Goal: Transaction & Acquisition: Purchase product/service

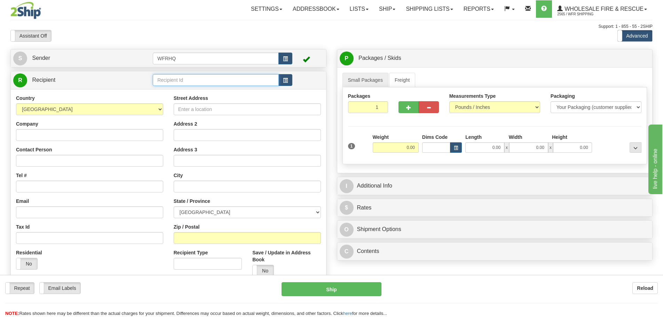
click at [187, 85] on input "text" at bounding box center [216, 80] width 126 height 12
click at [191, 90] on div "SADD7275" at bounding box center [214, 91] width 119 height 8
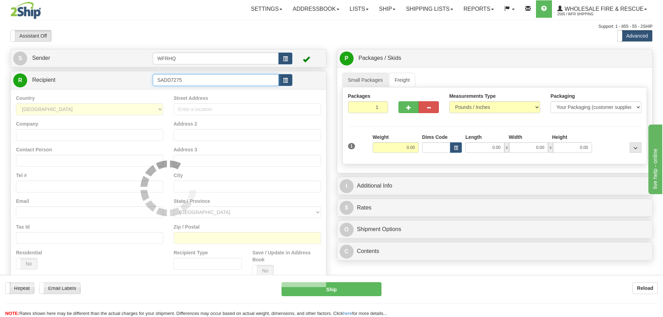
type input "SADD7275"
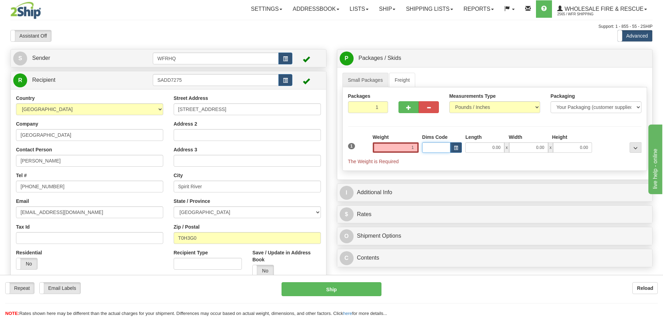
type input "1.00"
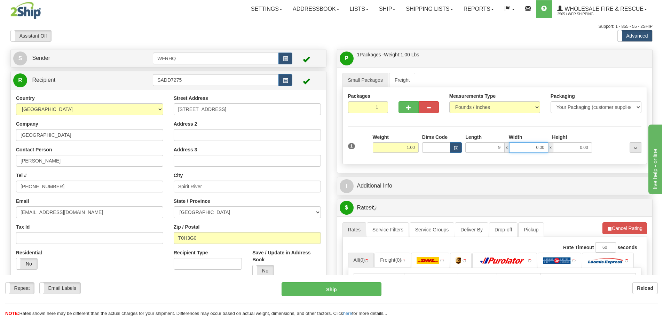
type input "9.00"
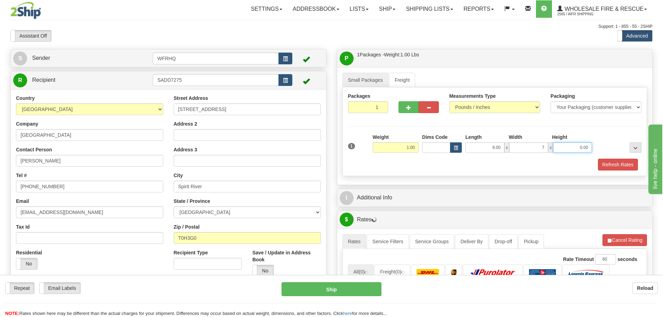
type input "7.00"
type input "6.00"
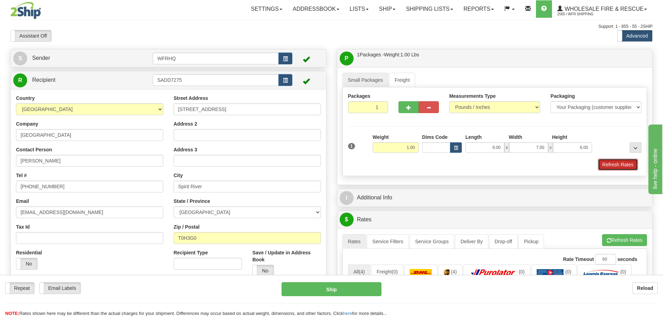
click at [619, 163] on button "Refresh Rates" at bounding box center [618, 165] width 40 height 12
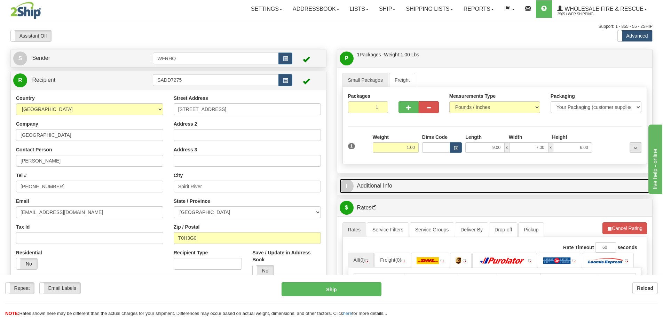
click at [460, 188] on link "I Additional Info" at bounding box center [495, 186] width 311 height 14
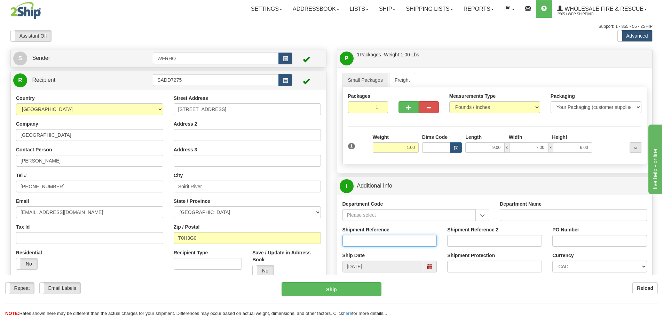
click at [364, 241] on input "Shipment Reference" at bounding box center [390, 241] width 95 height 12
type input "S45420-30157"
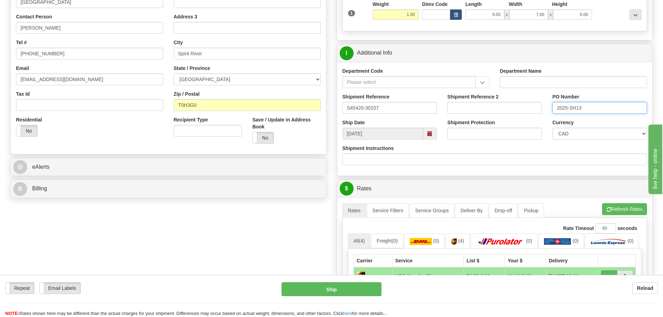
scroll to position [174, 0]
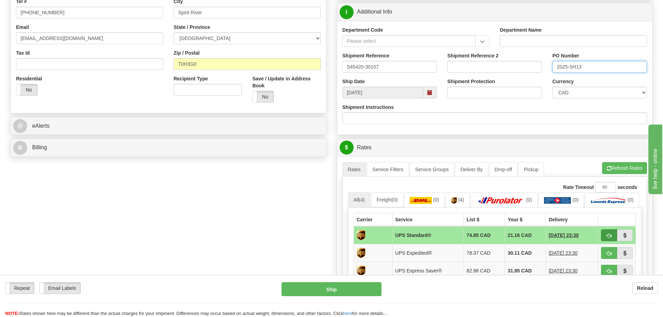
type input "2025-SH13"
click at [609, 238] on span "button" at bounding box center [609, 236] width 5 height 5
type input "11"
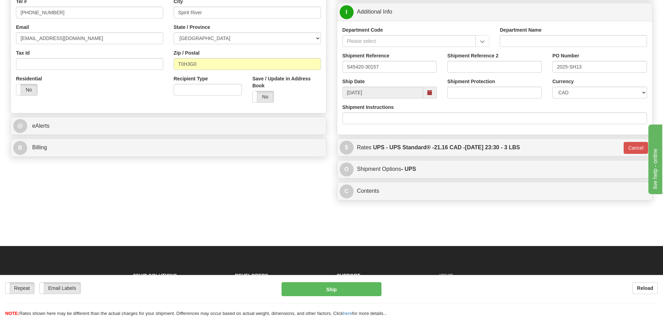
click at [434, 92] on span at bounding box center [431, 93] width 14 height 12
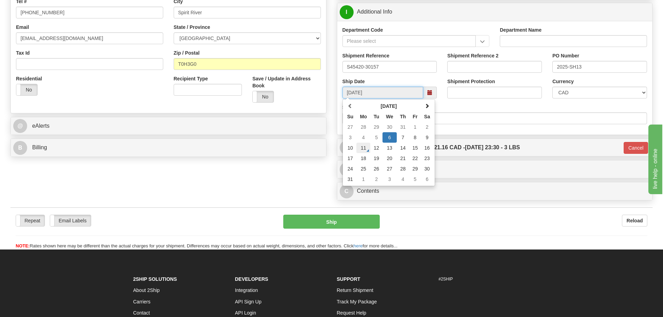
click at [366, 145] on td "11" at bounding box center [364, 148] width 14 height 10
type input "[DATE]"
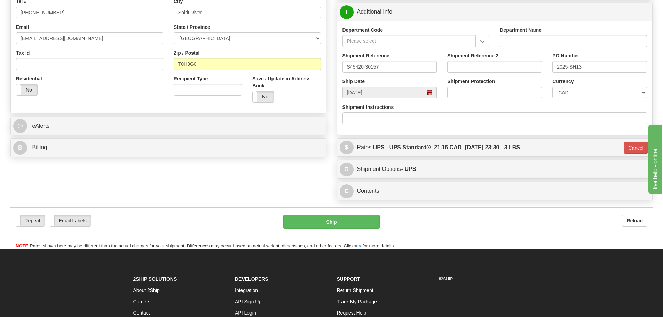
click at [279, 171] on div "S Sender WFRHQ" at bounding box center [331, 39] width 653 height 329
click at [632, 145] on button "Cancel" at bounding box center [636, 148] width 24 height 12
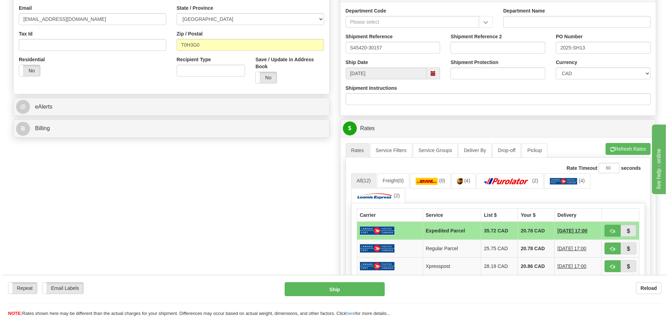
scroll to position [209, 0]
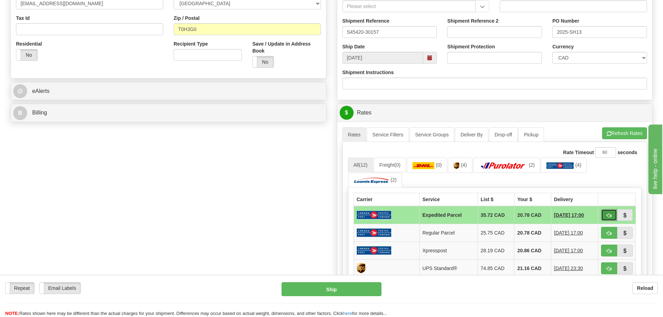
click at [610, 211] on button "button" at bounding box center [609, 215] width 16 height 12
type input "DOM.EP"
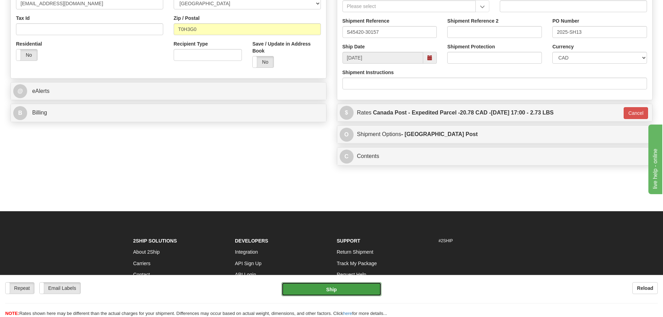
click at [305, 296] on button "Ship" at bounding box center [332, 289] width 100 height 14
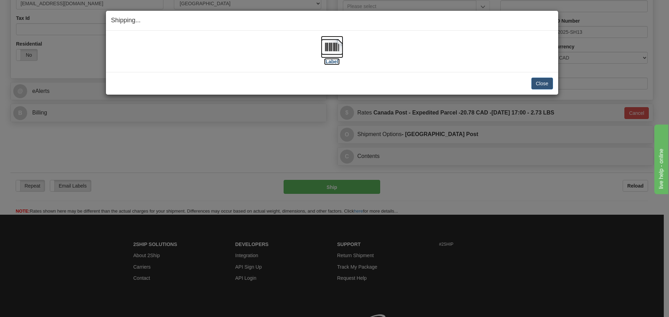
click at [337, 48] on img at bounding box center [332, 47] width 22 height 22
click at [543, 86] on button "Close" at bounding box center [542, 84] width 22 height 12
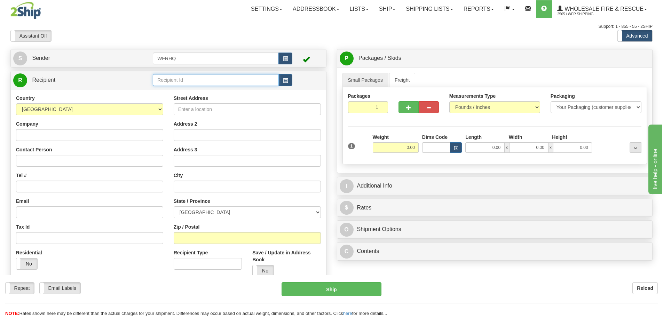
drag, startPoint x: 189, startPoint y: 78, endPoint x: 185, endPoint y: 76, distance: 5.2
click at [185, 76] on input "text" at bounding box center [216, 80] width 126 height 12
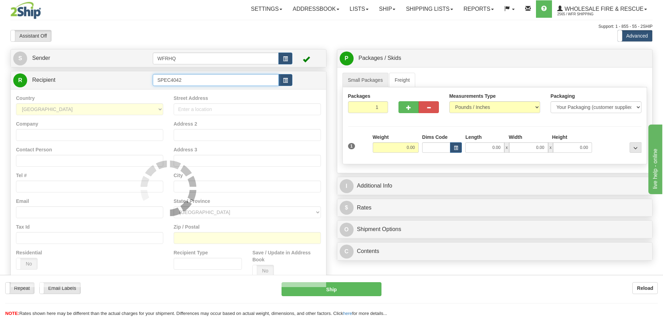
type input "SPEC4042"
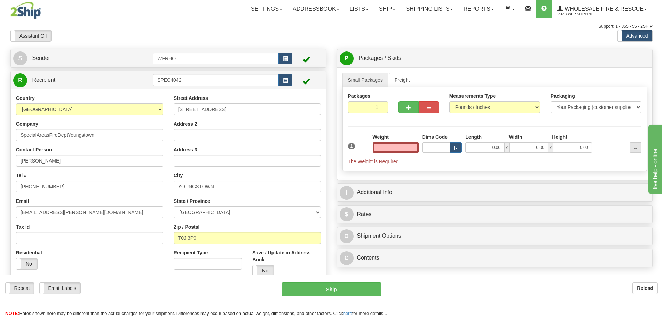
type input "0.00"
drag, startPoint x: 62, startPoint y: 158, endPoint x: 3, endPoint y: 160, distance: 59.2
click at [3, 160] on div "Toggle navigation Settings Shipping Preferences Fields Preferences New" at bounding box center [331, 188] width 663 height 377
paste input "Kyle Rohl"
type input "Kyle Rohl"
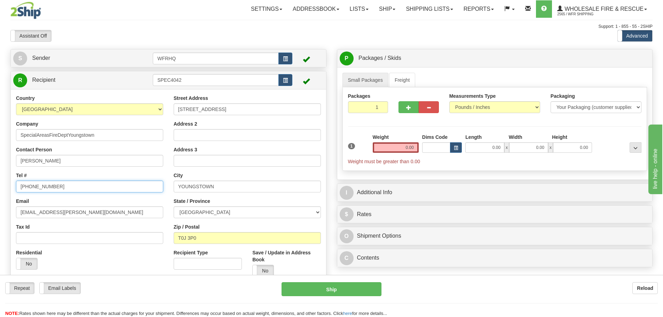
drag, startPoint x: 43, startPoint y: 186, endPoint x: -1, endPoint y: 189, distance: 44.0
click at [0, 189] on html "Training Course Close Toggle navigation Settings Shipping Preferences New Sende…" at bounding box center [331, 158] width 663 height 317
paste input "779-3733"
type input "403-779-3733"
click at [43, 212] on input "rob.palmer@specialareas.ab.ca" at bounding box center [89, 213] width 147 height 12
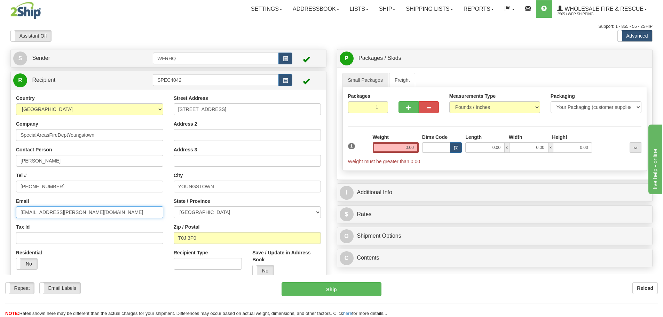
drag, startPoint x: 43, startPoint y: 212, endPoint x: -15, endPoint y: 212, distance: 57.8
click at [0, 212] on html "Training Course Close Toggle navigation Settings Shipping Preferences New Sende…" at bounding box center [331, 158] width 663 height 317
type input "kylerohl@specialareas.ab.ca"
click at [150, 257] on div "Residential Yes No" at bounding box center [90, 262] width 158 height 26
click at [407, 149] on input "0.00" at bounding box center [396, 147] width 46 height 10
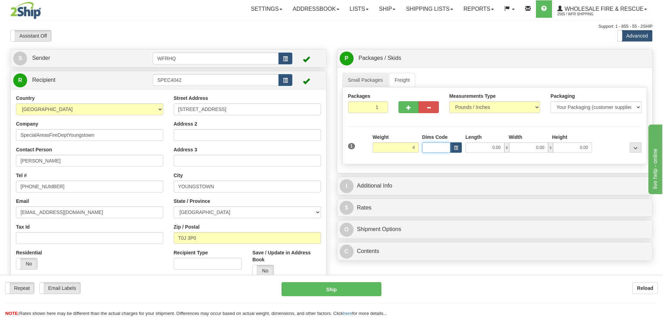
type input "4.00"
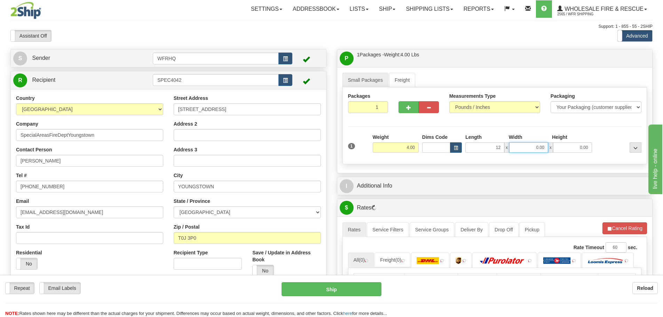
type input "12.00"
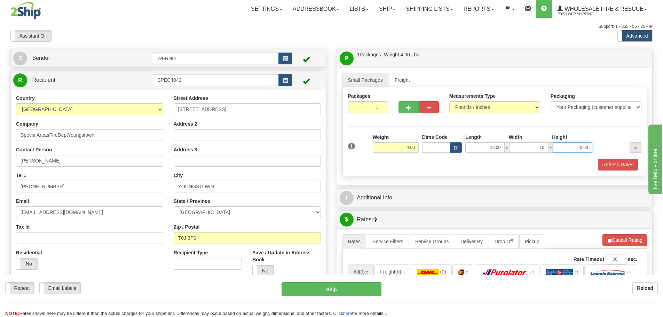
type input "10.00"
type input "3"
type input "3.00"
click at [615, 163] on button "Refresh Rates" at bounding box center [618, 165] width 40 height 12
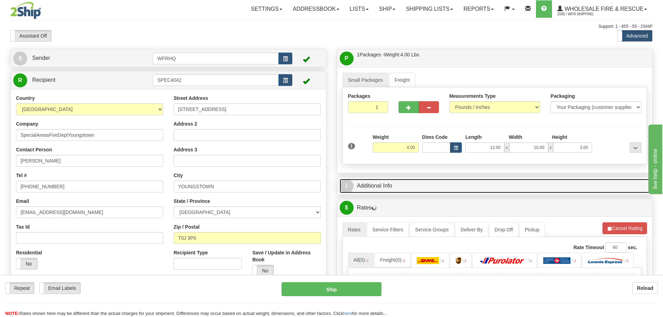
click at [433, 187] on link "I Additional Info" at bounding box center [495, 186] width 311 height 14
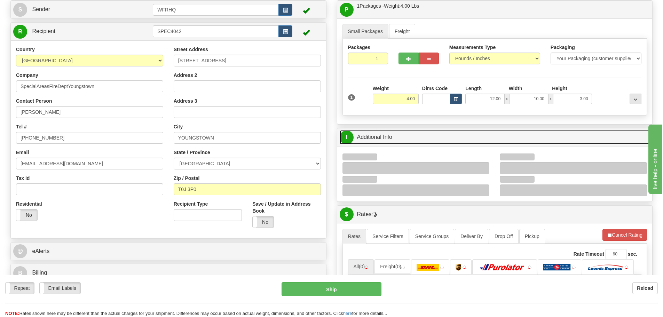
scroll to position [70, 0]
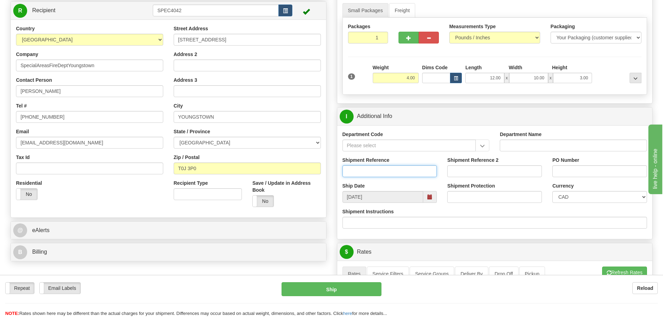
click at [387, 177] on input "Shipment Reference" at bounding box center [390, 171] width 95 height 12
type input "S45696-30145"
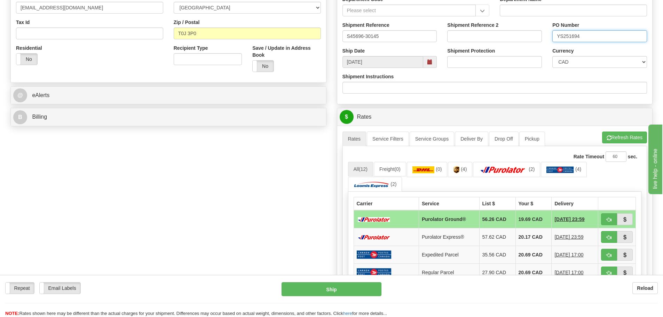
scroll to position [279, 0]
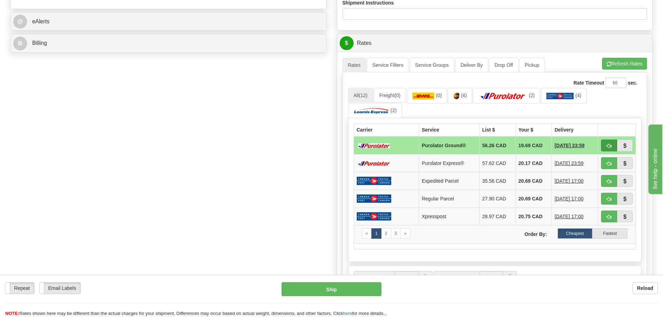
type input "YS251694"
drag, startPoint x: 613, startPoint y: 145, endPoint x: 515, endPoint y: 150, distance: 98.7
click at [613, 145] on button "button" at bounding box center [609, 146] width 16 height 12
type input "260"
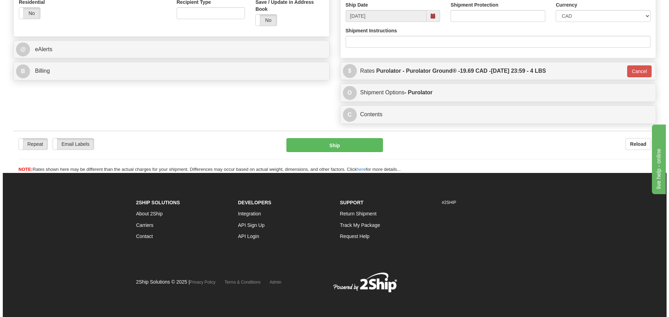
scroll to position [251, 0]
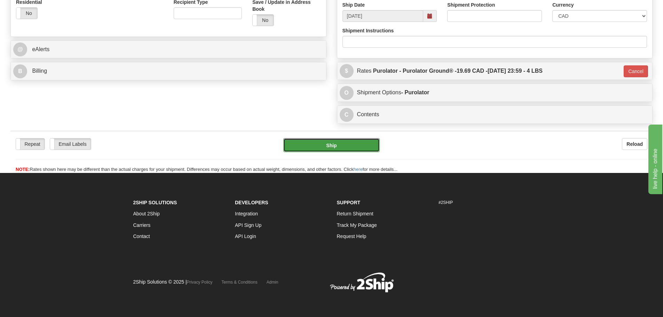
click at [368, 145] on button "Ship" at bounding box center [332, 145] width 96 height 14
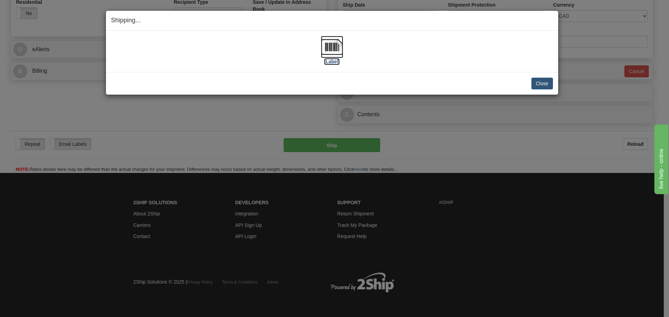
click at [334, 49] on img at bounding box center [332, 47] width 22 height 22
click at [388, 46] on div "[Label]" at bounding box center [332, 51] width 442 height 31
click at [544, 81] on button "Close" at bounding box center [542, 84] width 22 height 12
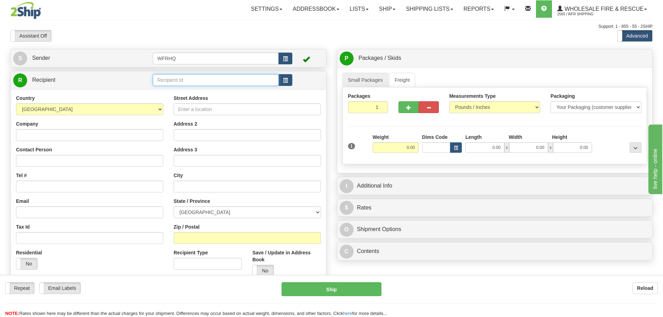
drag, startPoint x: 172, startPoint y: 83, endPoint x: 168, endPoint y: 81, distance: 4.2
click at [171, 83] on input "text" at bounding box center [216, 80] width 126 height 12
click at [215, 93] on div "MEDI1303" at bounding box center [214, 91] width 119 height 8
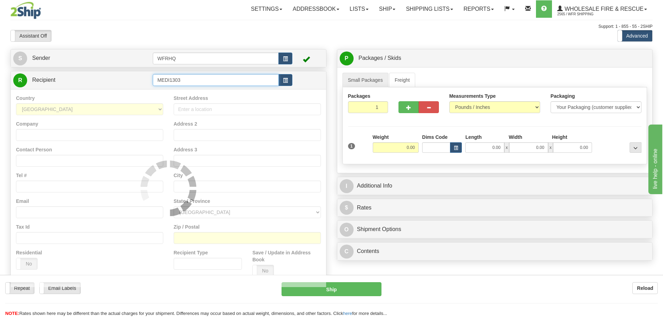
type input "MEDI1303"
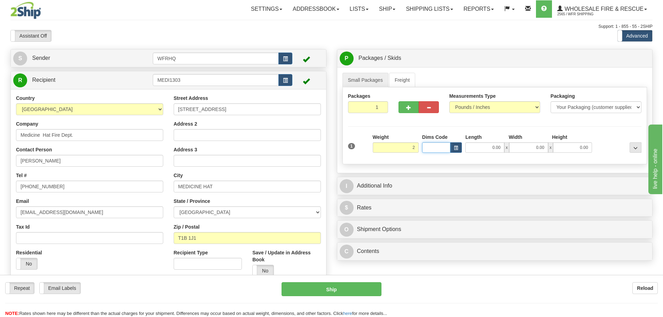
type input "2.00"
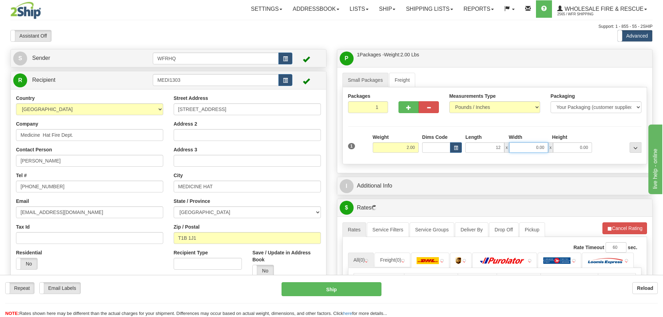
type input "12.00"
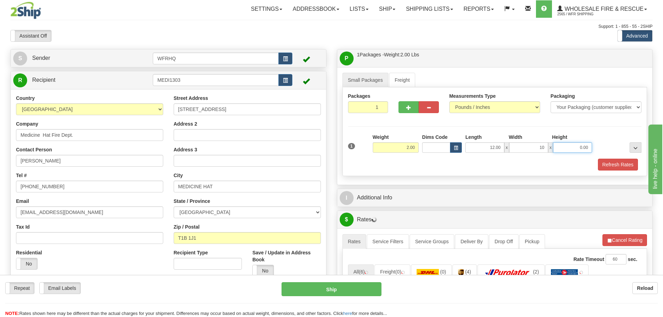
type input "10.00"
type input "3.00"
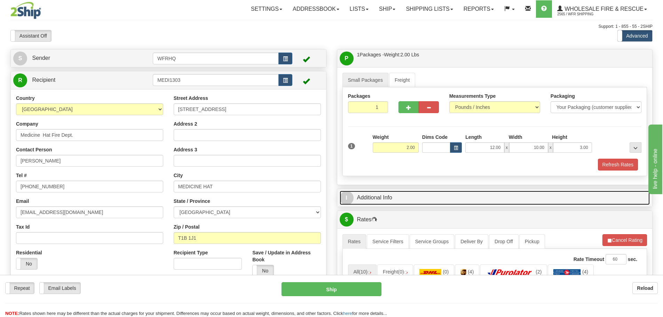
click at [443, 201] on link "I Additional Info" at bounding box center [495, 198] width 311 height 14
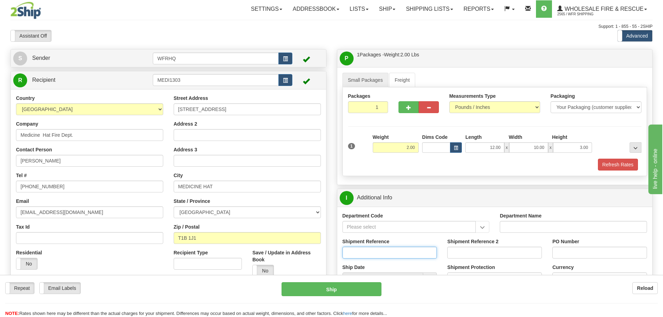
click at [364, 251] on input "Shipment Reference" at bounding box center [390, 253] width 95 height 12
type input "S45226-29784"
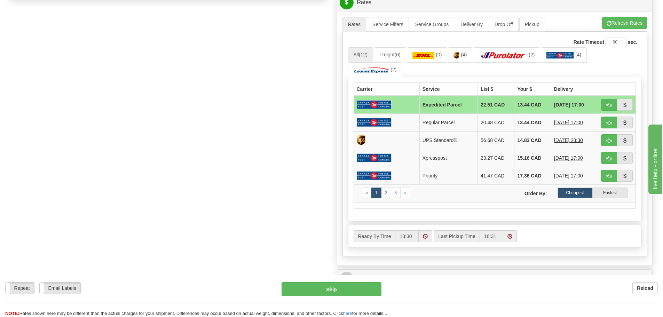
scroll to position [348, 0]
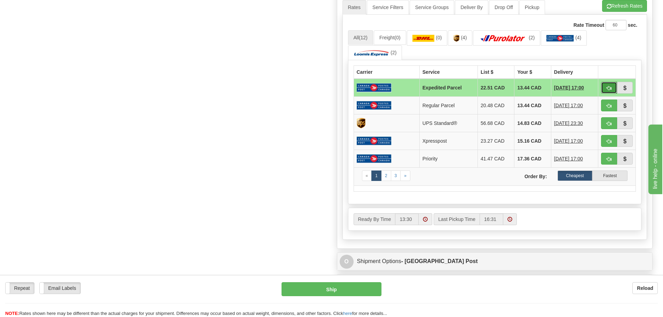
click at [607, 87] on span "button" at bounding box center [609, 88] width 5 height 5
type input "DOM.EP"
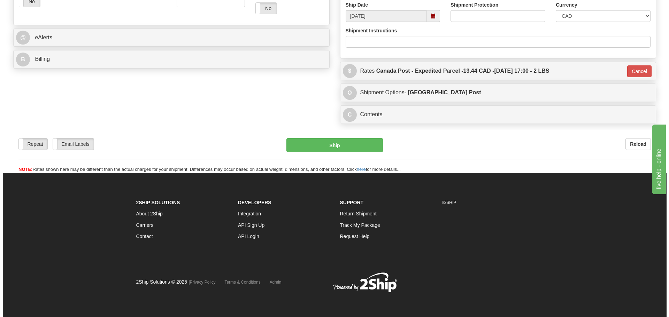
scroll to position [263, 0]
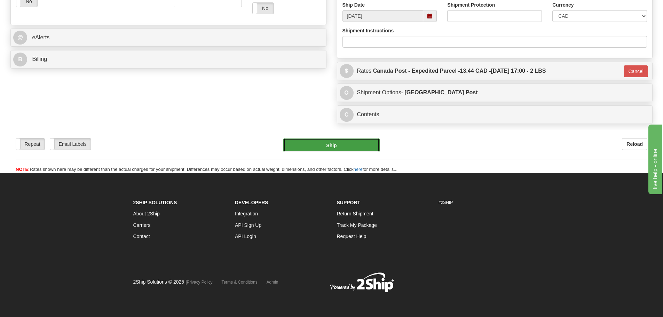
click at [346, 146] on button "Ship" at bounding box center [332, 145] width 96 height 14
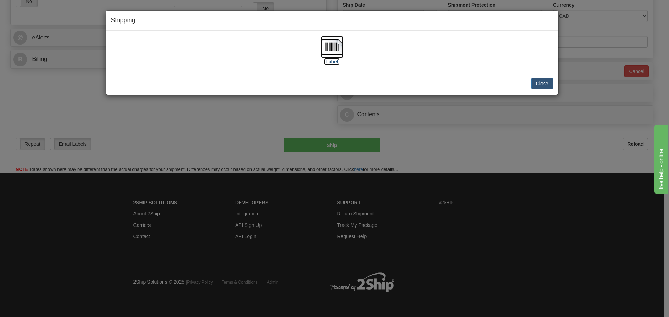
click at [333, 45] on img at bounding box center [332, 47] width 22 height 22
click at [402, 57] on div "[Label]" at bounding box center [332, 51] width 442 height 31
click at [543, 86] on button "Close" at bounding box center [542, 84] width 22 height 12
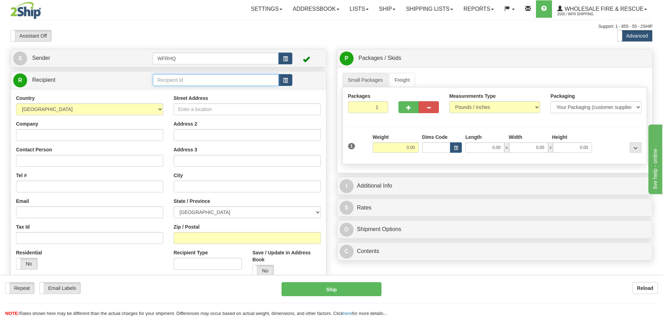
click at [255, 83] on input "text" at bounding box center [216, 80] width 126 height 12
click at [248, 90] on div "BLEW4389" at bounding box center [214, 91] width 119 height 8
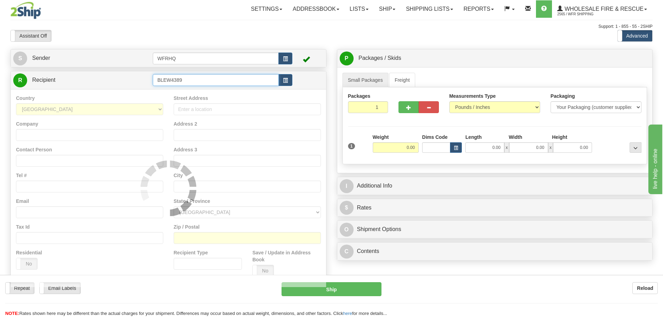
type input "BLEW4389"
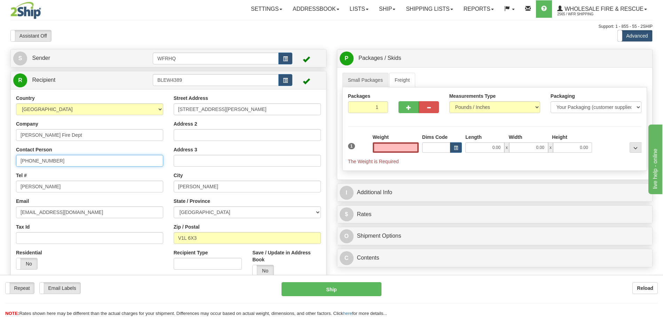
type input "0.00"
drag, startPoint x: 18, startPoint y: 165, endPoint x: -15, endPoint y: 166, distance: 33.5
click at [0, 166] on html "Training Course Close Toggle navigation Settings Shipping Preferences New Sende…" at bounding box center [331, 158] width 663 height 317
drag, startPoint x: 37, startPoint y: 187, endPoint x: 0, endPoint y: 187, distance: 37.3
click at [0, 187] on div "Toggle navigation Settings Shipping Preferences Fields Preferences New" at bounding box center [331, 185] width 663 height 370
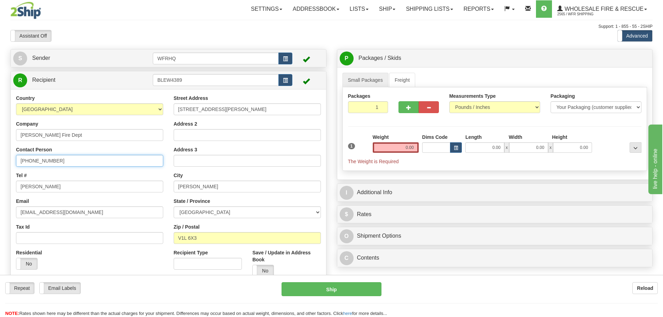
drag, startPoint x: -16, startPoint y: 167, endPoint x: -34, endPoint y: 168, distance: 18.1
click at [0, 168] on html "Training Course Close Toggle navigation Settings Shipping Preferences New Sende…" at bounding box center [331, 158] width 663 height 317
paste input "Denis Lavoie"
type input "Denis Lavoie"
drag, startPoint x: 29, startPoint y: 192, endPoint x: -30, endPoint y: 192, distance: 58.9
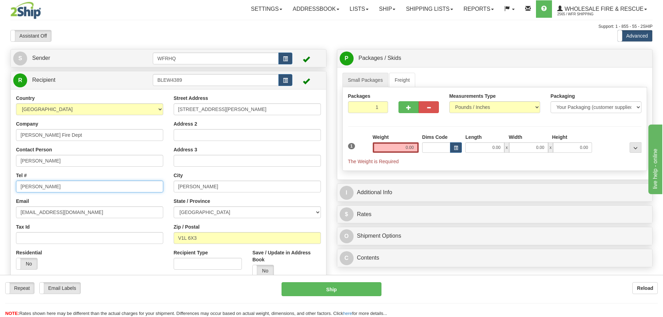
click at [0, 192] on html "Training Course Close Toggle navigation Settings Shipping Preferences New Sende…" at bounding box center [331, 158] width 663 height 317
paste input "250-551.1001"
click at [42, 186] on input "250-551.1001" at bounding box center [89, 187] width 147 height 12
click at [41, 187] on input "250-551.1001" at bounding box center [89, 187] width 147 height 12
type input "250-551-1001"
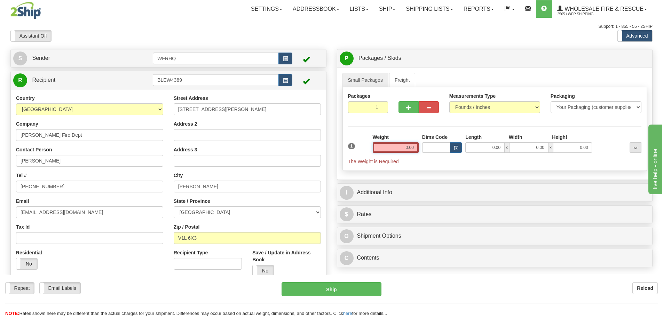
click at [402, 147] on input "0.00" at bounding box center [396, 147] width 46 height 10
type input "2.00"
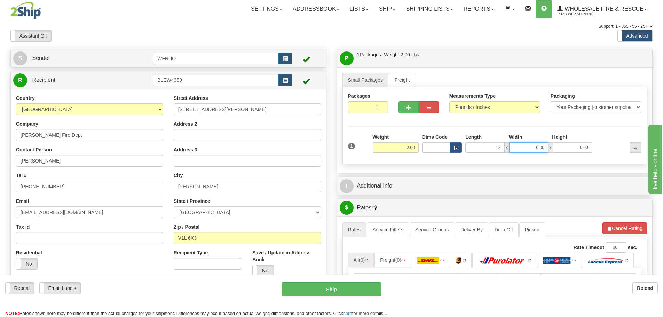
type input "12.00"
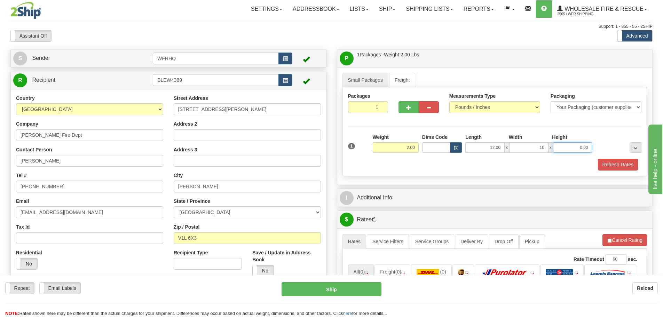
type input "10.00"
type input "4.00"
click at [625, 164] on button "Refresh Rates" at bounding box center [618, 165] width 40 height 12
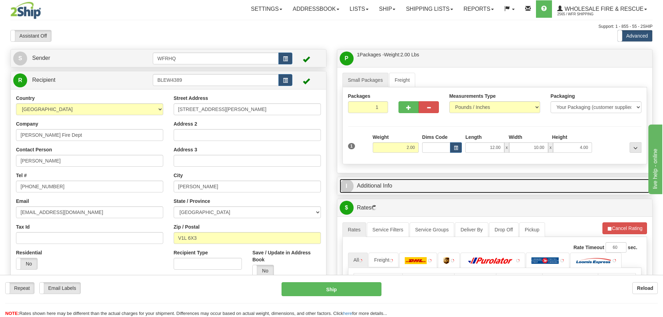
click at [414, 190] on link "I Additional Info" at bounding box center [495, 186] width 311 height 14
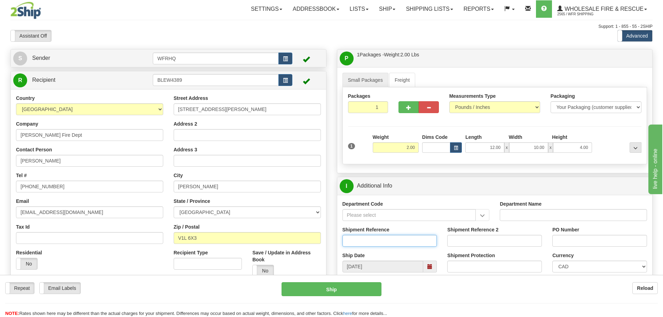
click at [362, 242] on input "Shipment Reference" at bounding box center [390, 241] width 95 height 12
type input "S44721-29459"
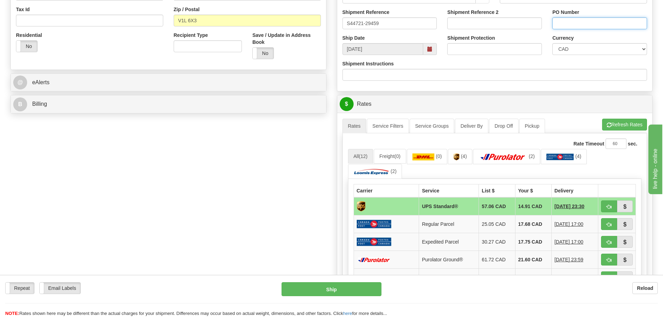
scroll to position [244, 0]
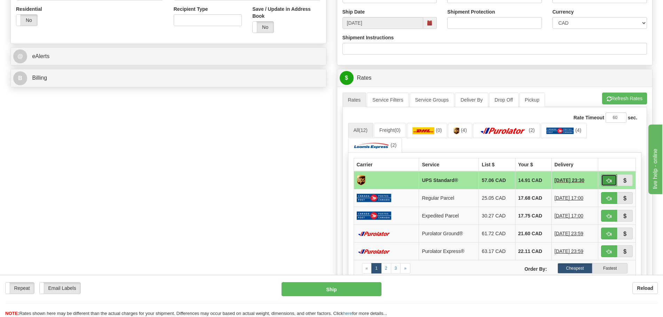
click at [610, 180] on span "button" at bounding box center [609, 181] width 5 height 5
type input "11"
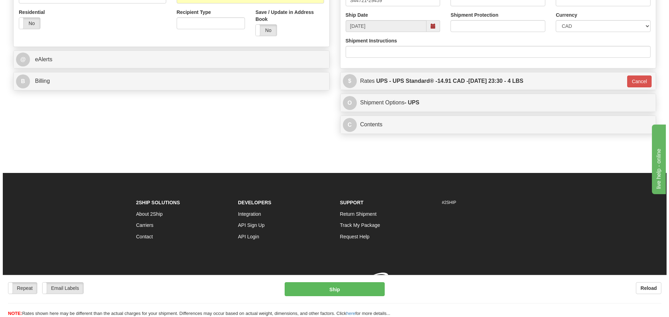
scroll to position [242, 0]
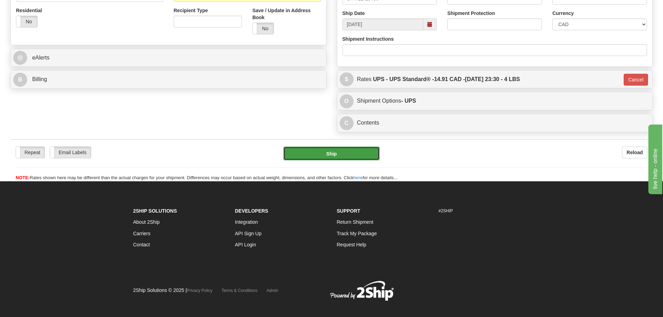
click at [341, 152] on button "Ship" at bounding box center [332, 154] width 96 height 14
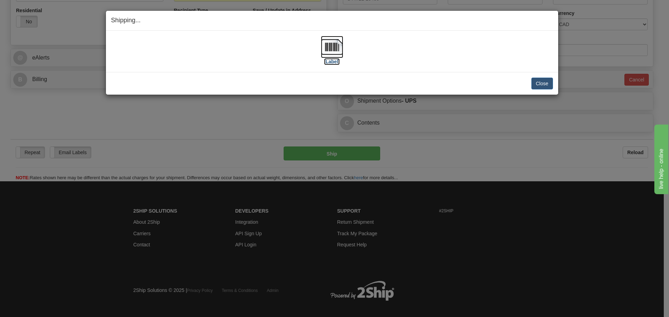
click at [334, 51] on img at bounding box center [332, 47] width 22 height 22
drag, startPoint x: 195, startPoint y: 38, endPoint x: 231, endPoint y: 40, distance: 35.6
click at [196, 38] on div "[Label]" at bounding box center [332, 51] width 442 height 31
click at [549, 87] on button "Close" at bounding box center [542, 84] width 22 height 12
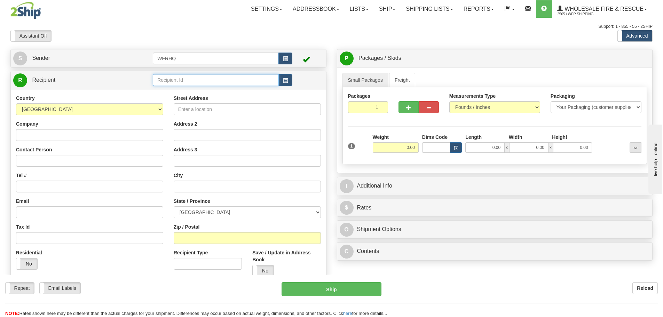
click at [206, 82] on input "text" at bounding box center [216, 80] width 126 height 12
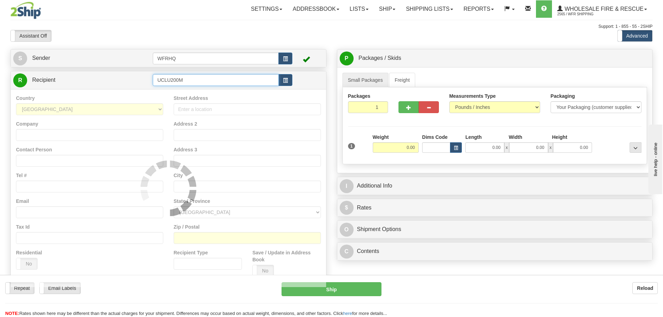
type input "UCLU200M"
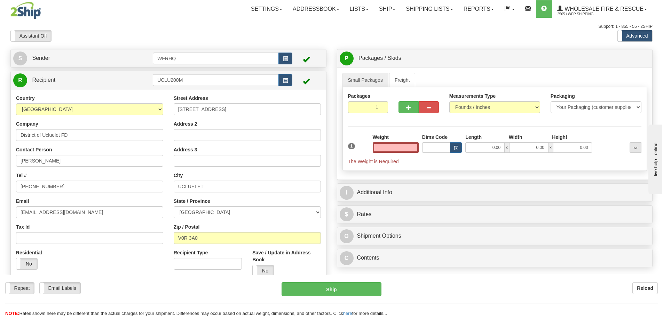
type input "0.00"
drag, startPoint x: 399, startPoint y: 149, endPoint x: 389, endPoint y: 141, distance: 12.4
click at [401, 149] on input "0.00" at bounding box center [396, 147] width 46 height 10
type input "1.00"
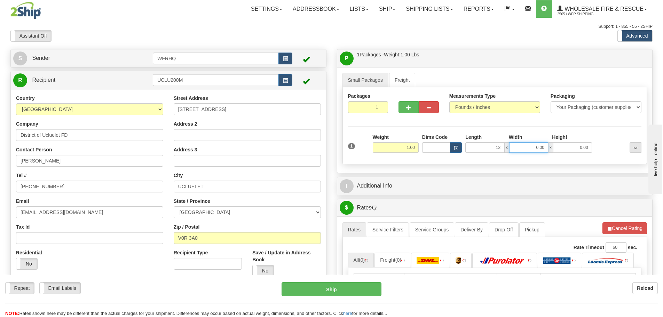
type input "12.00"
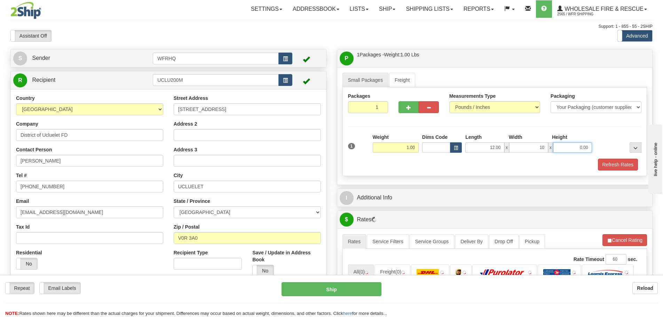
type input "10.00"
type input "4.00"
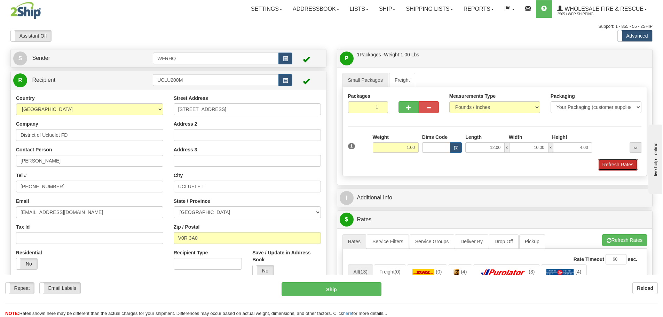
click at [613, 164] on button "Refresh Rates" at bounding box center [618, 165] width 40 height 12
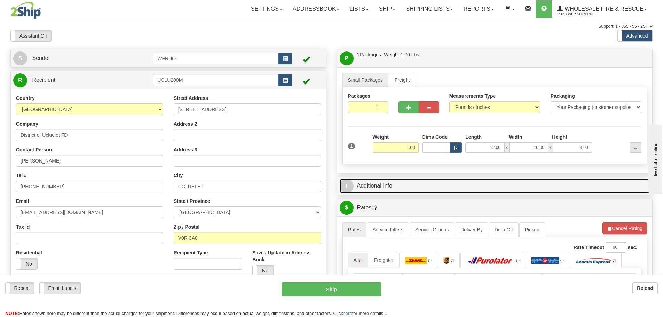
click at [430, 189] on link "I Additional Info" at bounding box center [495, 186] width 311 height 14
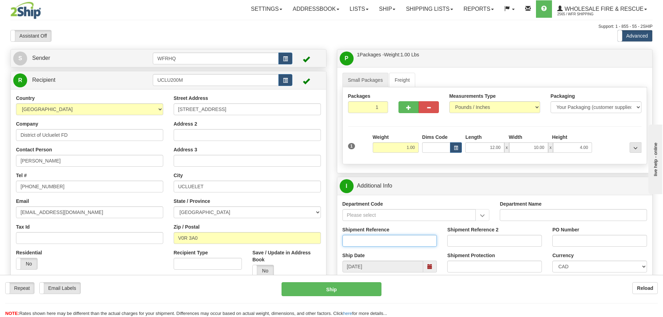
click at [376, 243] on input "Shipment Reference" at bounding box center [390, 241] width 95 height 12
type input "S42415-29534"
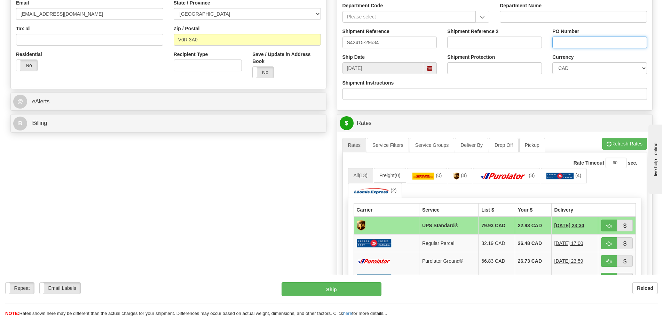
scroll to position [244, 0]
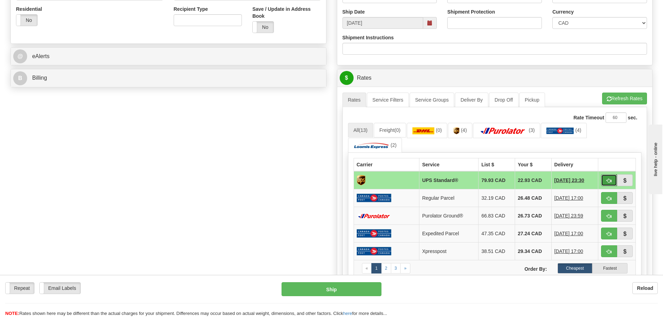
click at [608, 179] on span "button" at bounding box center [609, 181] width 5 height 5
type input "11"
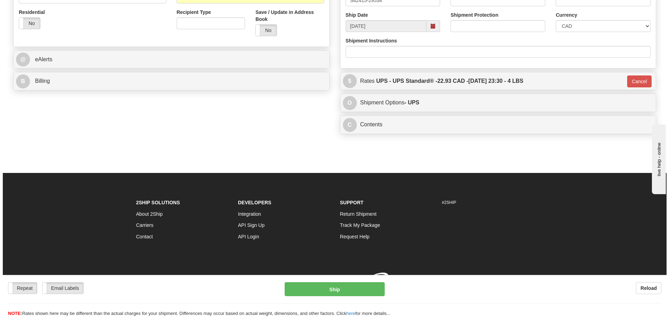
scroll to position [241, 0]
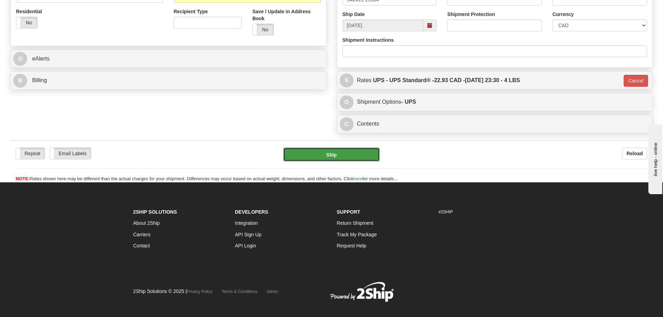
click at [334, 151] on button "Ship" at bounding box center [332, 155] width 96 height 14
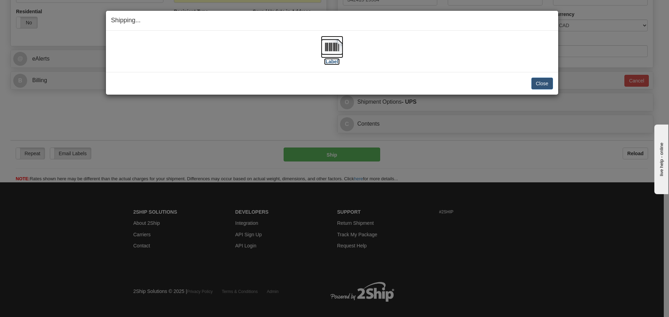
click at [336, 45] on img at bounding box center [332, 47] width 22 height 22
click at [289, 67] on div "[Label] IMPORTANT NOTICE Embassy / Consulate / Government Building / Hospital C…" at bounding box center [332, 51] width 452 height 41
drag, startPoint x: 537, startPoint y: 80, endPoint x: 525, endPoint y: 81, distance: 12.9
click at [538, 80] on button "Close" at bounding box center [542, 84] width 22 height 12
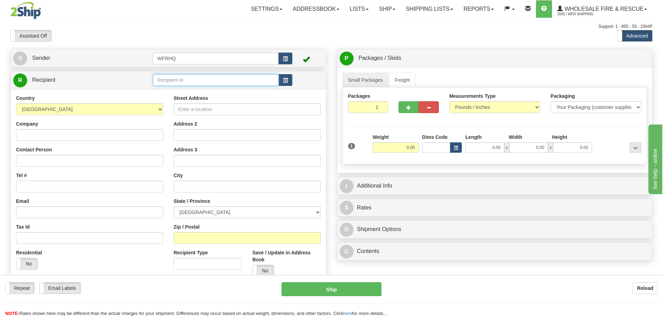
click at [228, 79] on input "text" at bounding box center [216, 80] width 126 height 12
click at [247, 88] on div "EAST3269" at bounding box center [214, 91] width 119 height 8
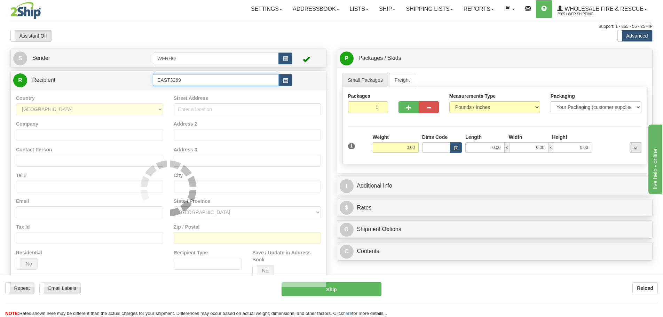
type input "EAST3269"
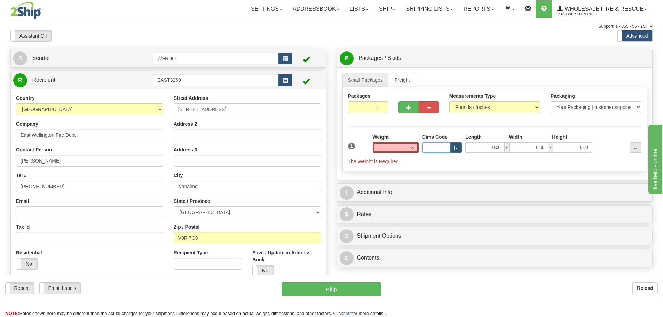
type input "3.00"
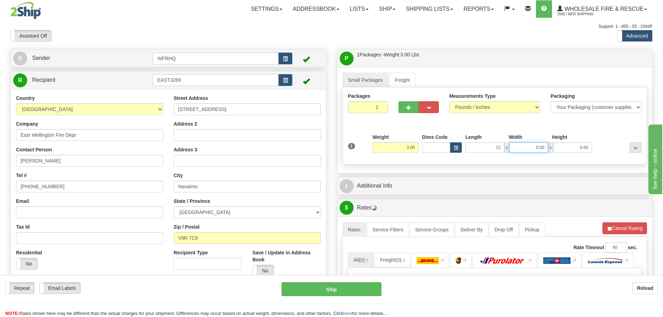
type input "12.00"
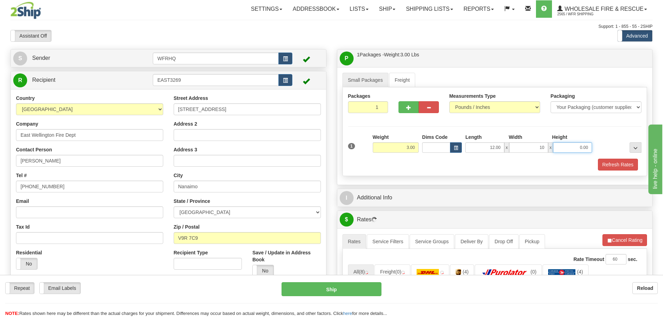
type input "10.00"
type input "5.00"
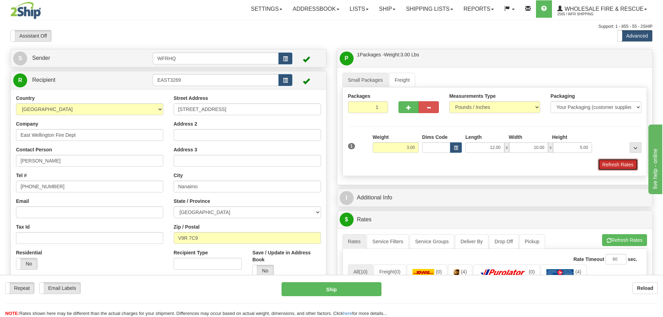
click at [618, 165] on button "Refresh Rates" at bounding box center [618, 165] width 40 height 12
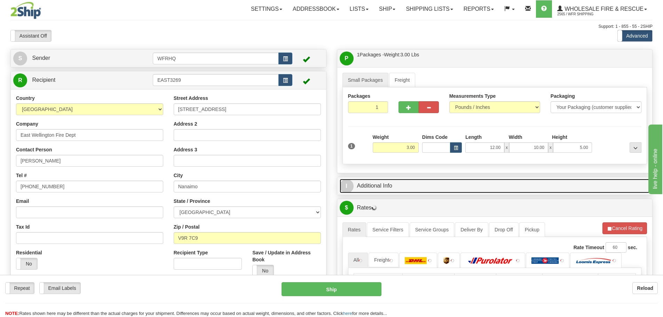
click at [389, 186] on link "I Additional Info" at bounding box center [495, 186] width 311 height 14
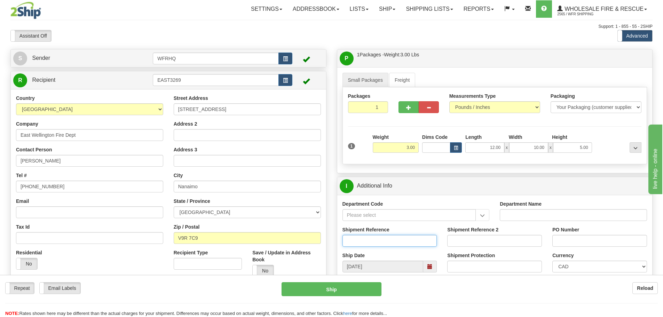
click at [369, 240] on input "Shipment Reference" at bounding box center [390, 241] width 95 height 12
type input "S42180-27730"
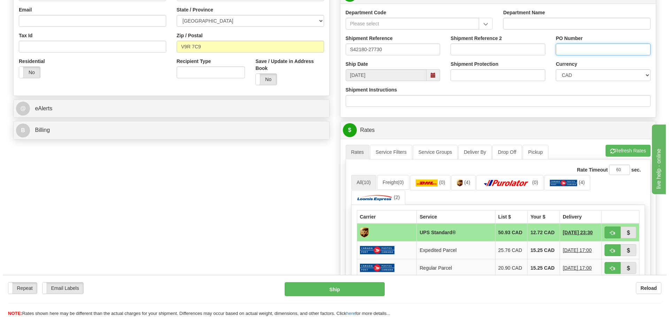
scroll to position [209, 0]
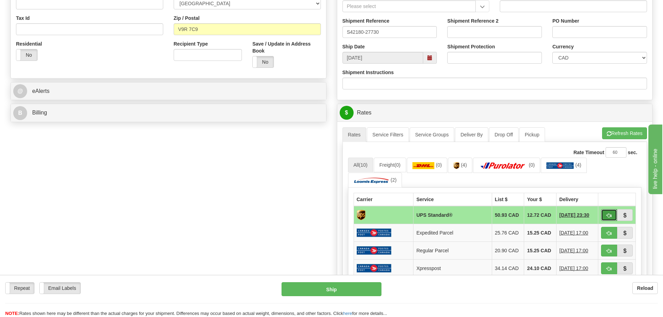
click at [611, 215] on span "button" at bounding box center [609, 216] width 5 height 5
type input "11"
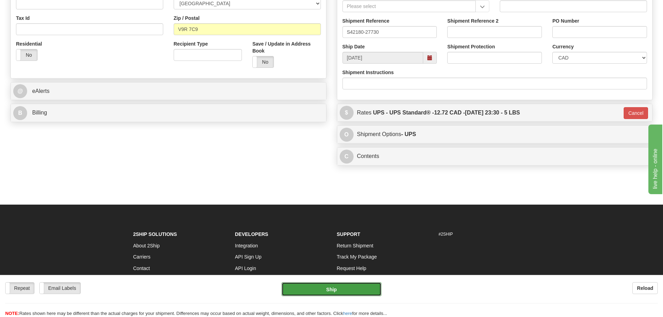
click at [318, 291] on button "Ship" at bounding box center [332, 289] width 100 height 14
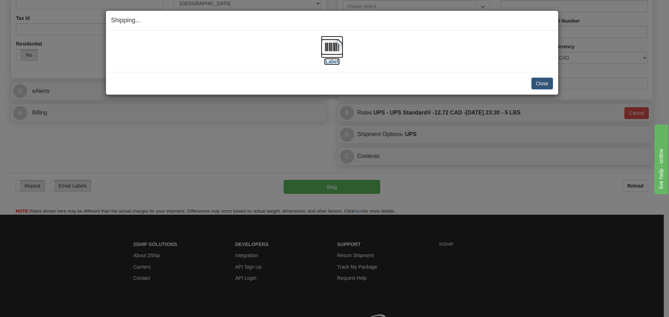
click at [335, 50] on img at bounding box center [332, 47] width 22 height 22
